Goal: Find contact information: Find contact information

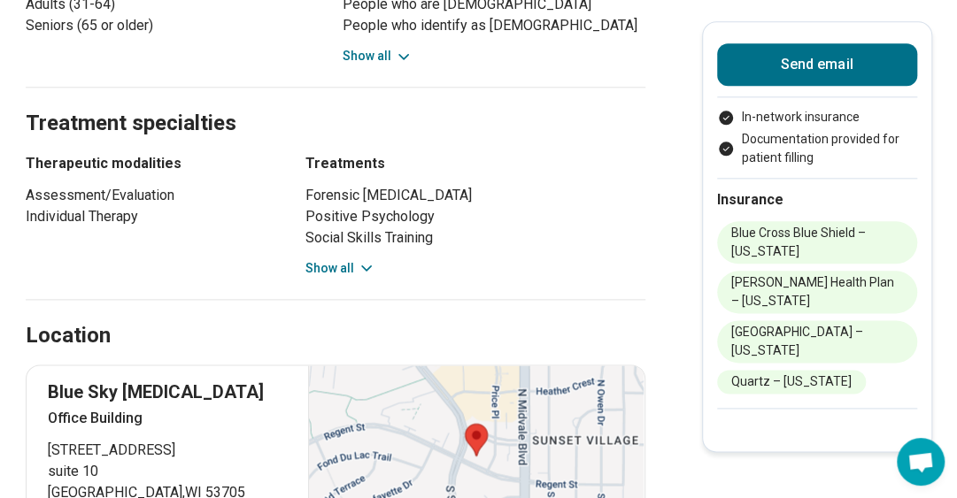
scroll to position [974, 0]
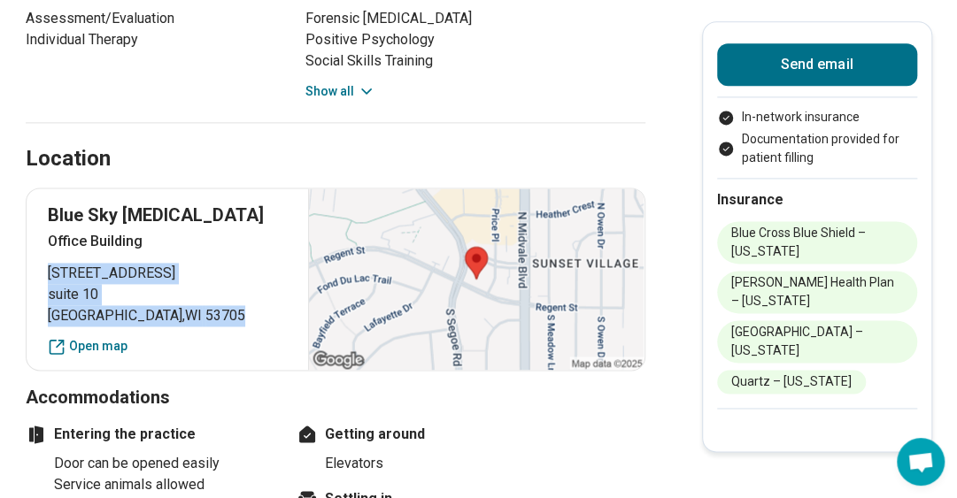
drag, startPoint x: 176, startPoint y: 316, endPoint x: 51, endPoint y: 269, distance: 133.4
click at [51, 269] on div "Blue Sky [MEDICAL_DATA] Office Building [STREET_ADDRESS] Open map" at bounding box center [336, 279] width 620 height 183
copy p "[STREET_ADDRESS]"
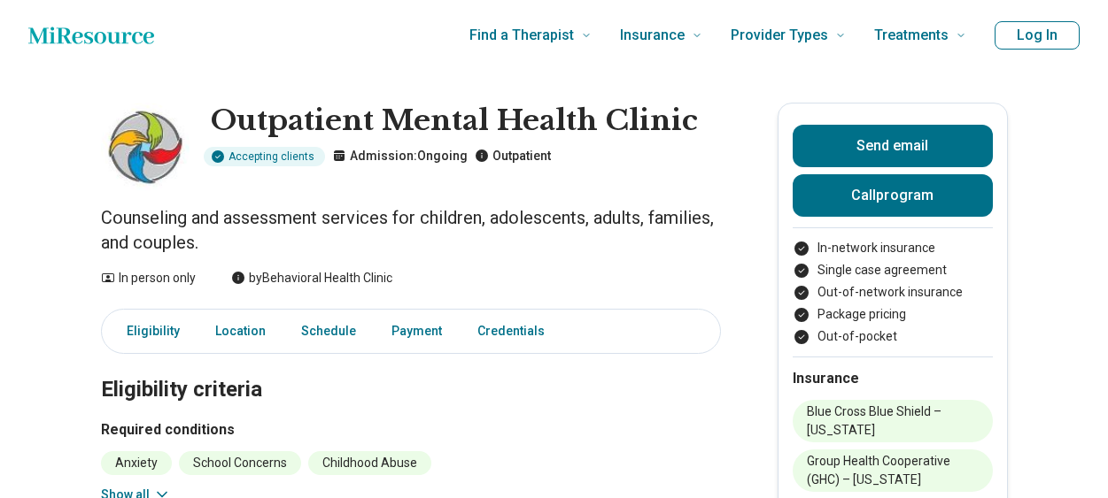
scroll to position [177, 0]
